Goal: Information Seeking & Learning: Learn about a topic

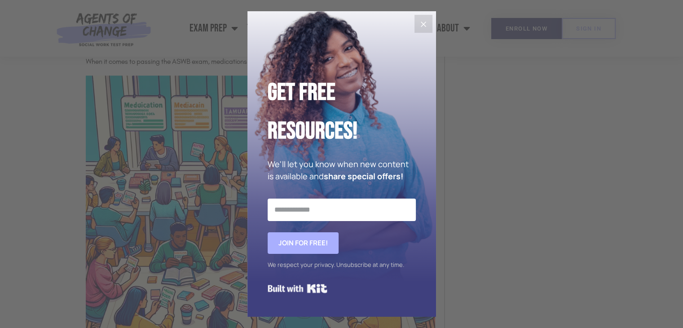
scroll to position [1119, 0]
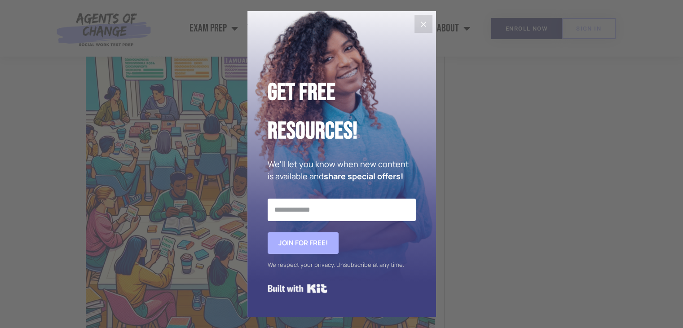
click at [428, 22] on icon "Close" at bounding box center [423, 24] width 11 height 11
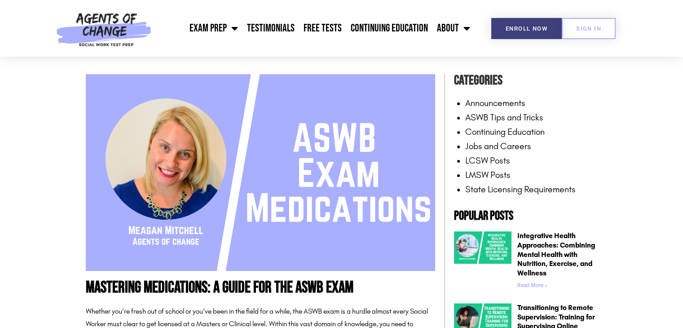
scroll to position [0, 0]
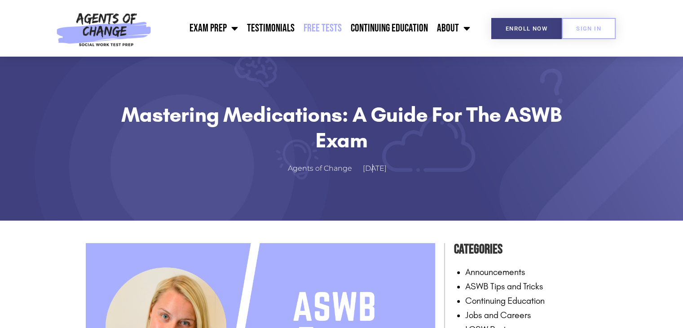
click at [315, 32] on link "Free Tests" at bounding box center [322, 28] width 47 height 22
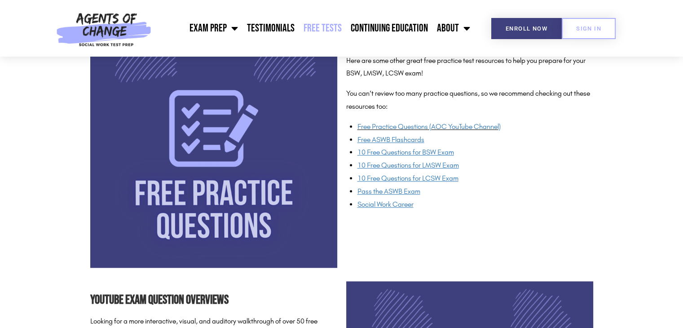
scroll to position [695, 0]
click at [410, 162] on span "10 Free Questions for LMSW Exam" at bounding box center [407, 165] width 101 height 9
